Goal: Navigation & Orientation: Find specific page/section

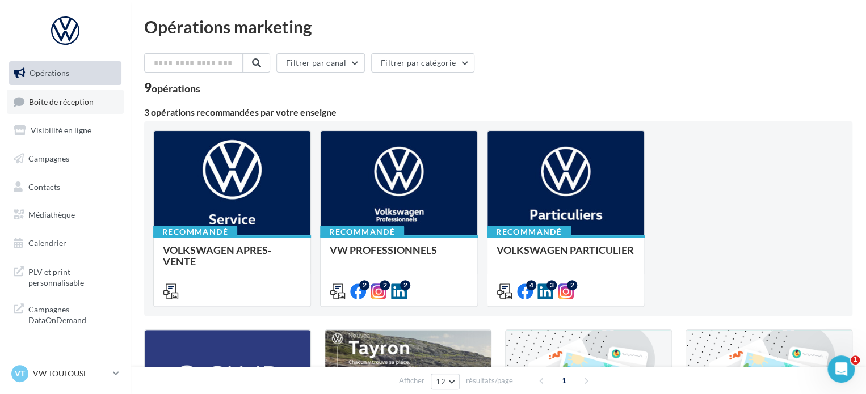
click at [82, 111] on link "Boîte de réception" at bounding box center [65, 102] width 117 height 24
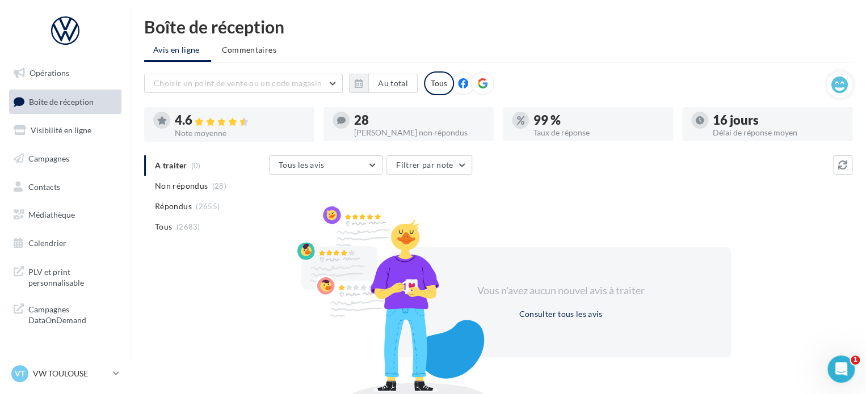
scroll to position [52, 0]
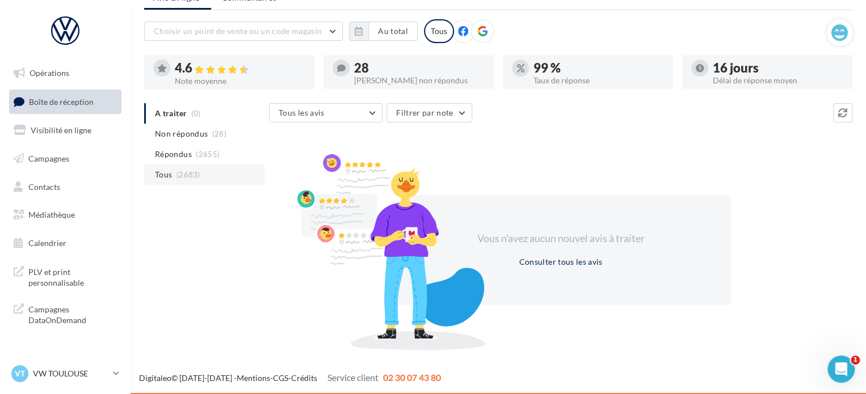
click at [176, 176] on span "(2683)" at bounding box center [188, 174] width 24 height 9
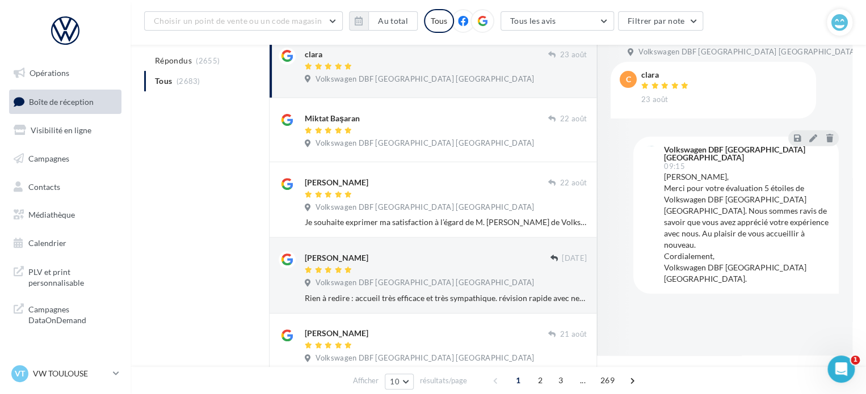
scroll to position [166, 0]
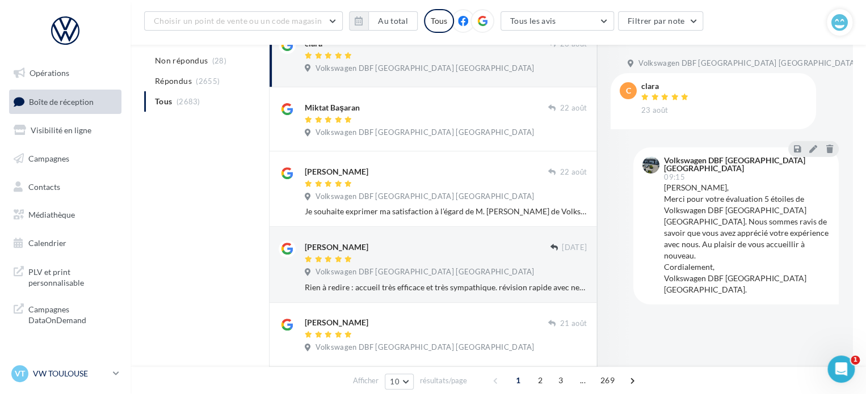
click at [82, 372] on p "VW TOULOUSE" at bounding box center [70, 373] width 75 height 11
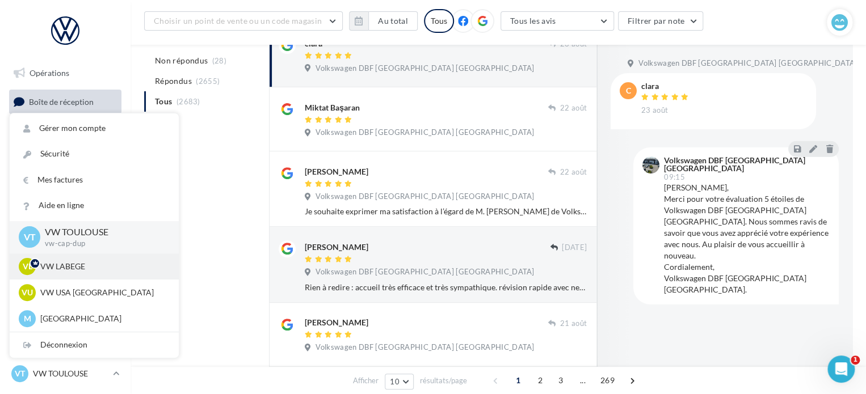
click at [98, 262] on p "VW LABEGE" at bounding box center [102, 266] width 125 height 11
